Goal: Information Seeking & Learning: Learn about a topic

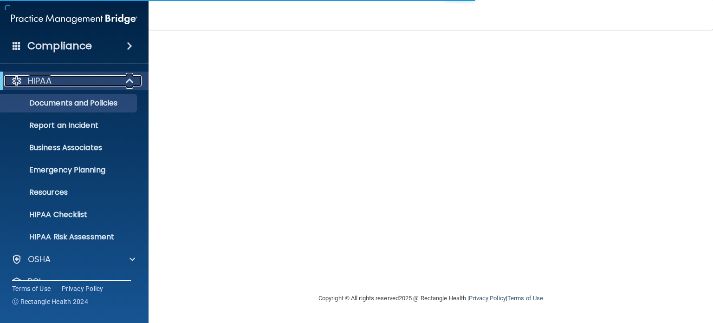
click at [131, 78] on span at bounding box center [131, 80] width 8 height 11
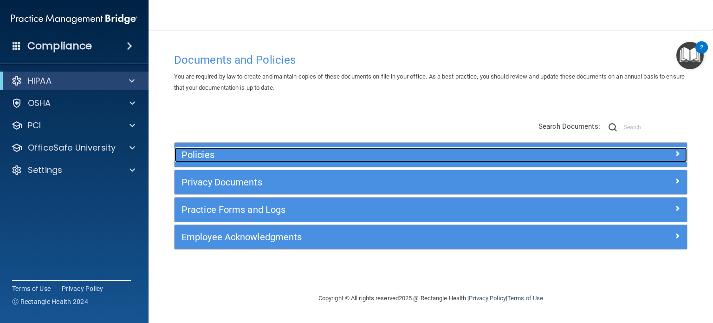
click at [392, 157] on h5 "Policies" at bounding box center [367, 154] width 370 height 10
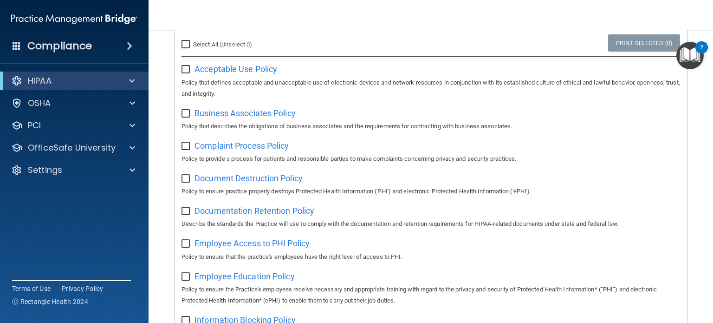
scroll to position [232, 0]
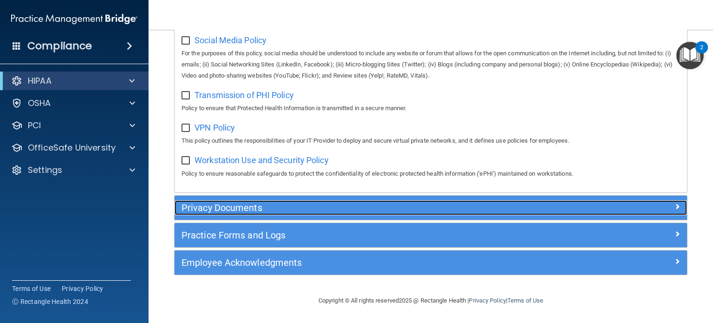
click at [272, 210] on h5 "Privacy Documents" at bounding box center [367, 207] width 370 height 10
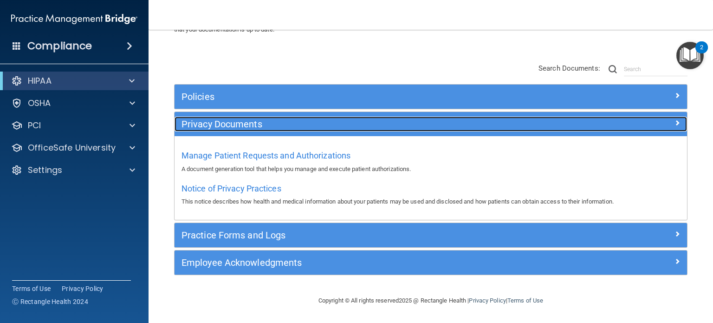
scroll to position [58, 0]
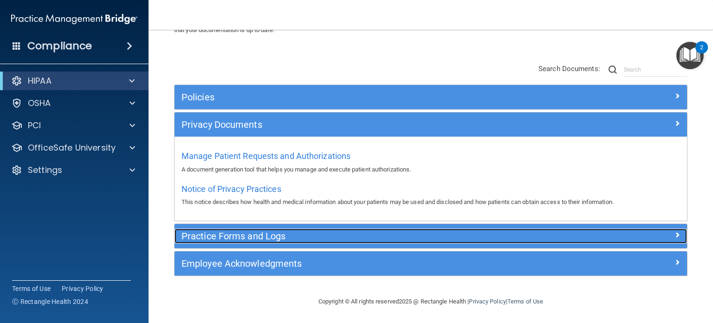
click at [266, 239] on h5 "Practice Forms and Logs" at bounding box center [367, 236] width 370 height 10
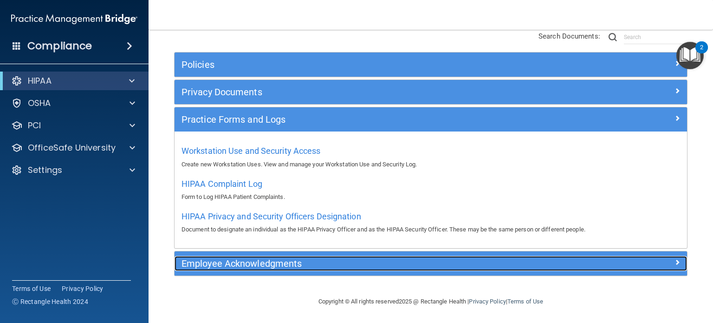
click at [229, 261] on h5 "Employee Acknowledgments" at bounding box center [367, 263] width 370 height 10
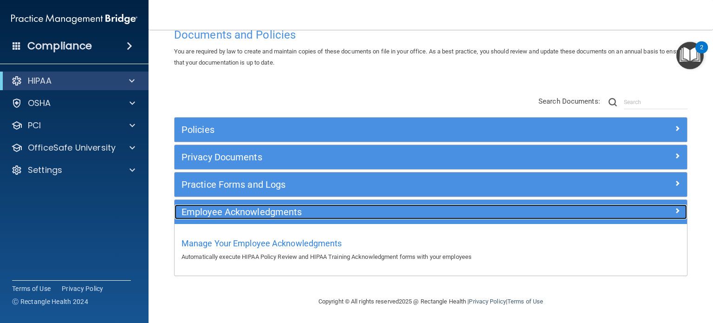
scroll to position [25, 0]
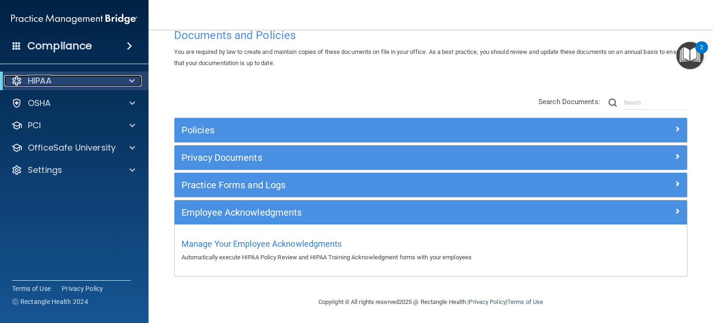
click at [128, 81] on div at bounding box center [130, 80] width 23 height 11
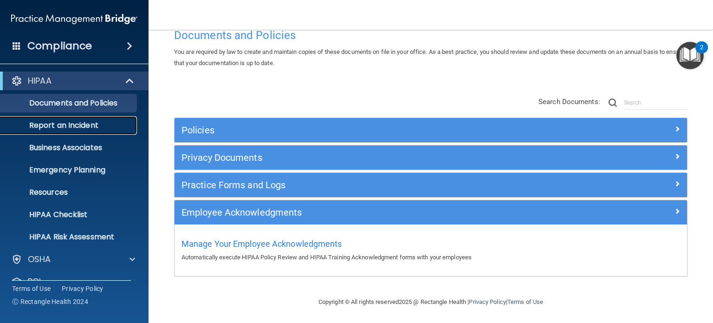
click at [92, 125] on p "Report an Incident" at bounding box center [69, 125] width 127 height 9
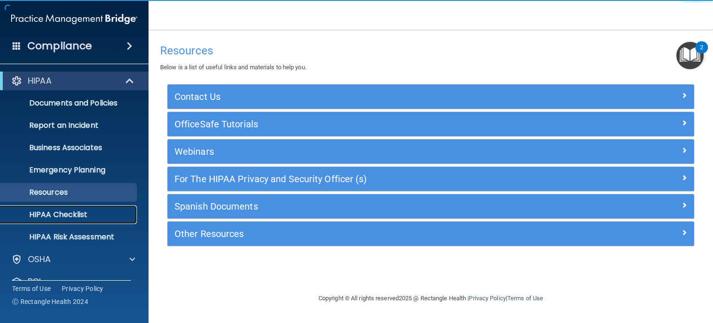
click at [50, 216] on p "HIPAA Checklist" at bounding box center [69, 214] width 127 height 9
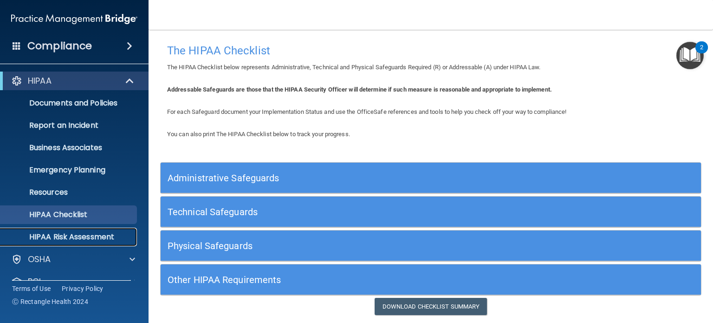
click at [86, 235] on p "HIPAA Risk Assessment" at bounding box center [69, 236] width 127 height 9
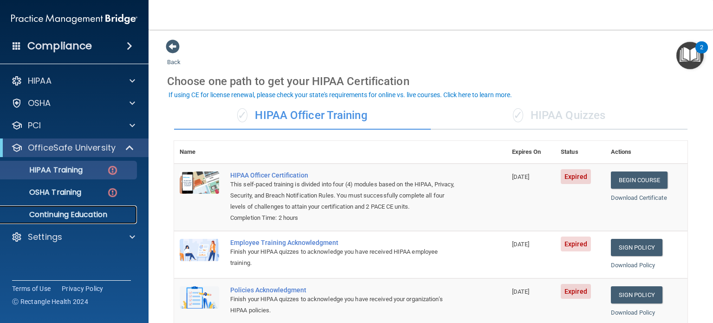
click at [97, 213] on p "Continuing Education" at bounding box center [69, 214] width 127 height 9
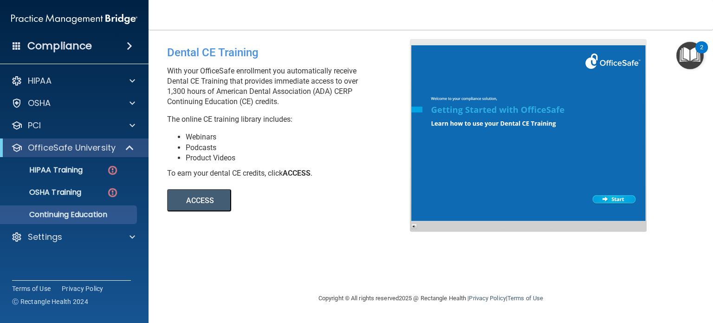
click at [200, 201] on button "ACCESS" at bounding box center [199, 200] width 64 height 22
drag, startPoint x: 129, startPoint y: 145, endPoint x: 151, endPoint y: 148, distance: 22.5
click at [129, 145] on span at bounding box center [131, 147] width 8 height 11
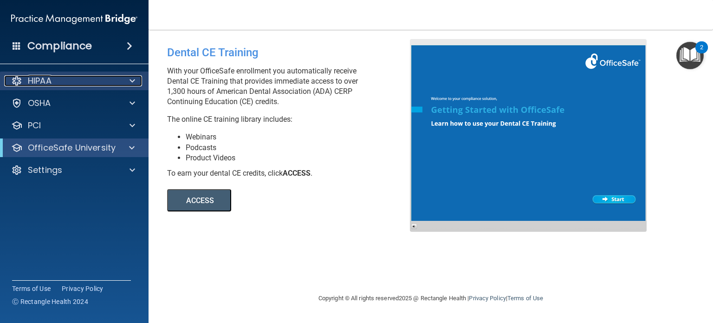
click at [88, 78] on div "HIPAA" at bounding box center [61, 80] width 115 height 11
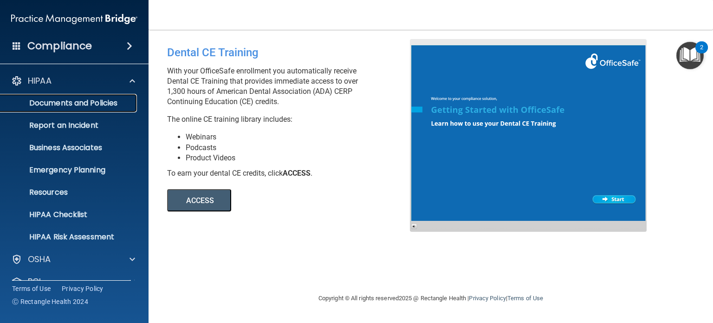
click at [103, 106] on p "Documents and Policies" at bounding box center [69, 102] width 127 height 9
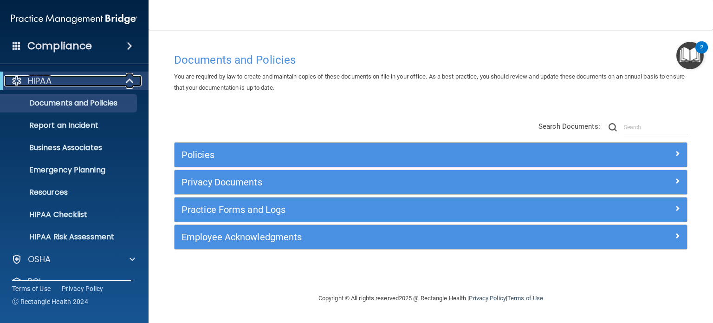
click at [130, 83] on span at bounding box center [131, 80] width 8 height 11
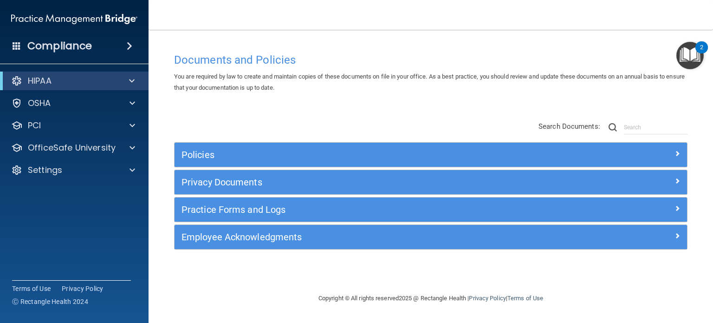
drag, startPoint x: 442, startPoint y: 14, endPoint x: 435, endPoint y: 68, distance: 54.3
